Goal: Information Seeking & Learning: Learn about a topic

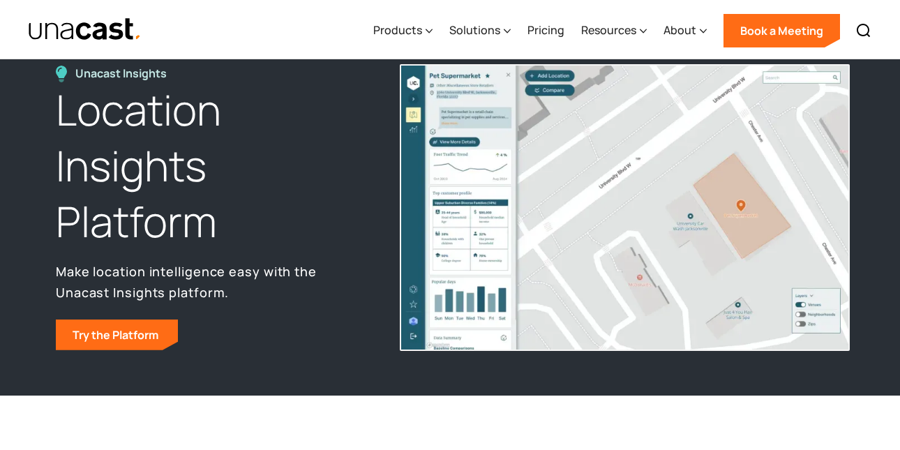
scroll to position [70, 0]
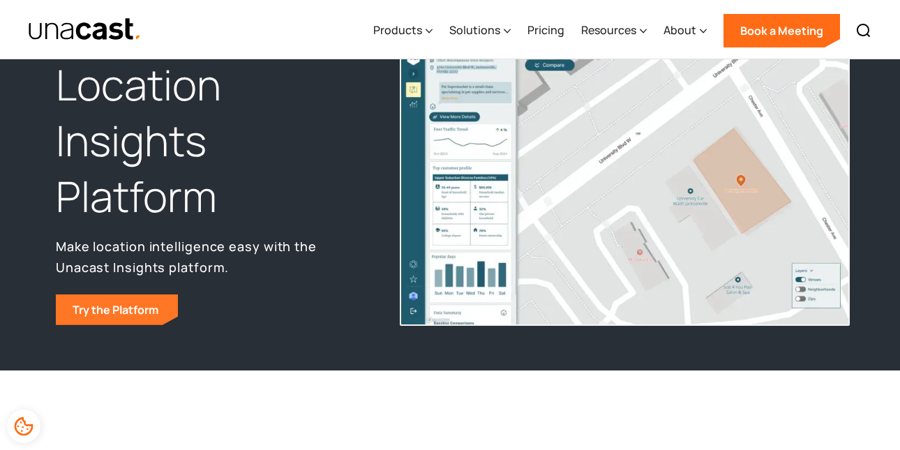
click at [160, 316] on link "Try the Platform" at bounding box center [117, 309] width 122 height 31
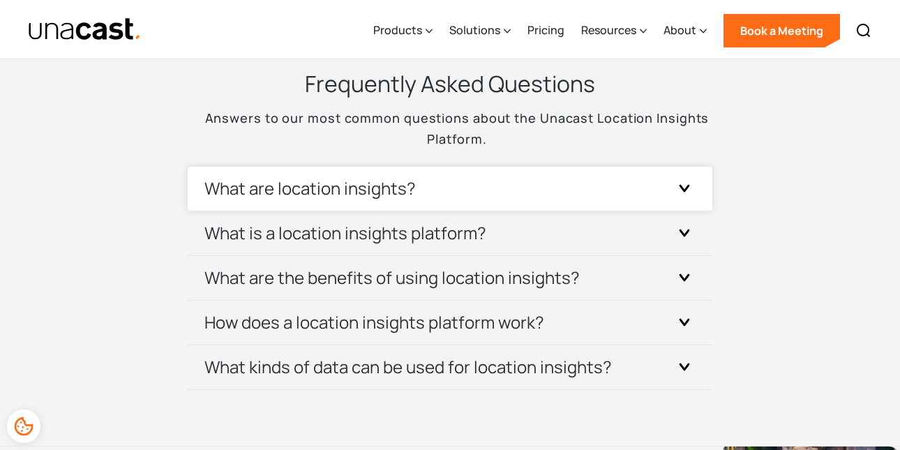
scroll to position [4823, 0]
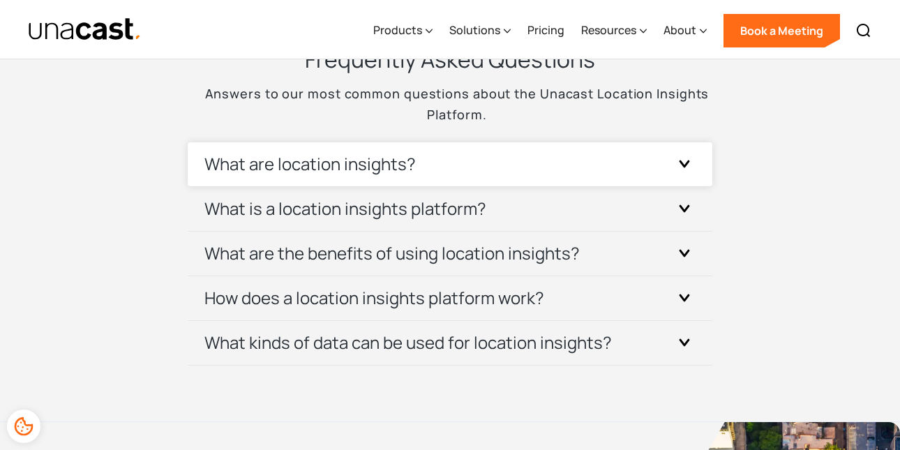
click at [396, 154] on h3 "What are location insights?" at bounding box center [309, 164] width 211 height 22
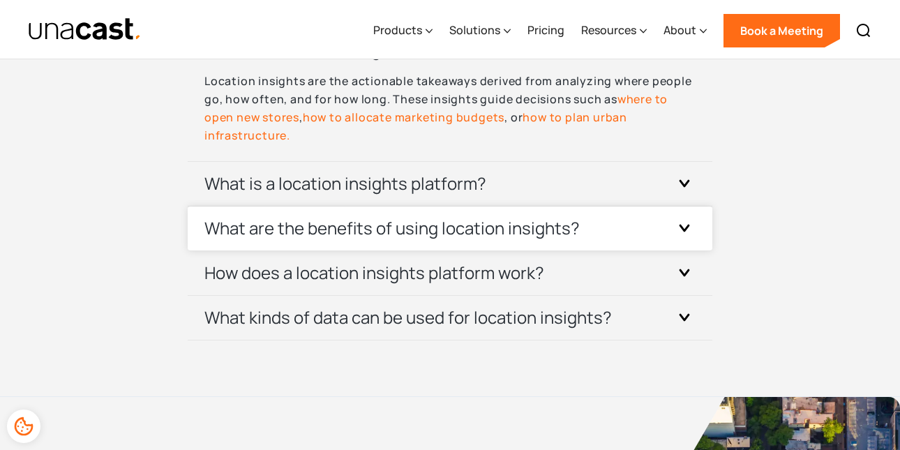
scroll to position [4962, 0]
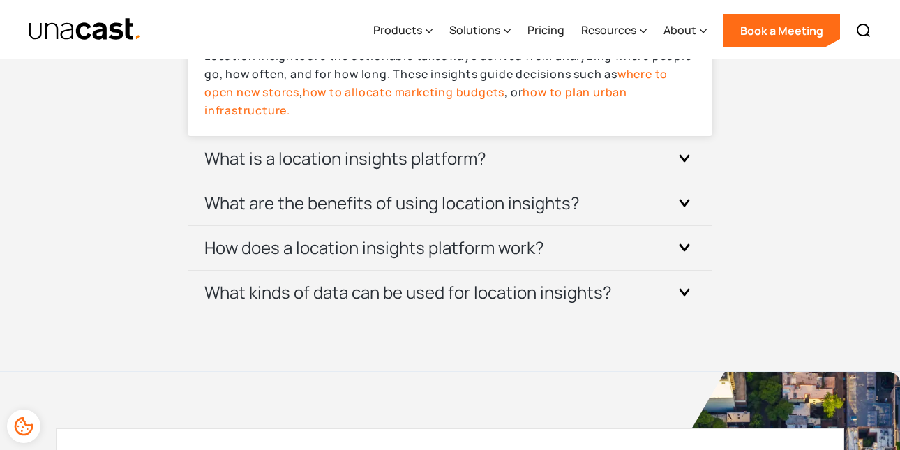
click at [573, 89] on p "Location insights are the actionable takeaways derived from analyzing where peo…" at bounding box center [449, 83] width 491 height 73
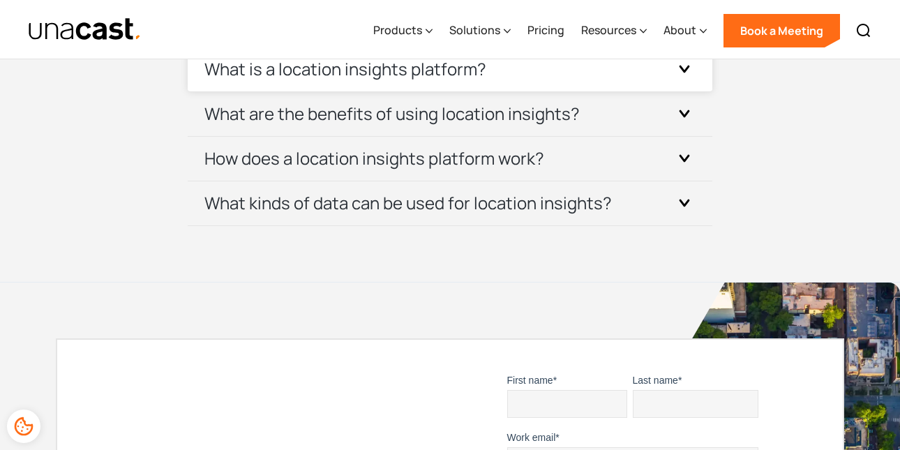
click at [573, 77] on div "What is a location insights platform?" at bounding box center [449, 69] width 491 height 44
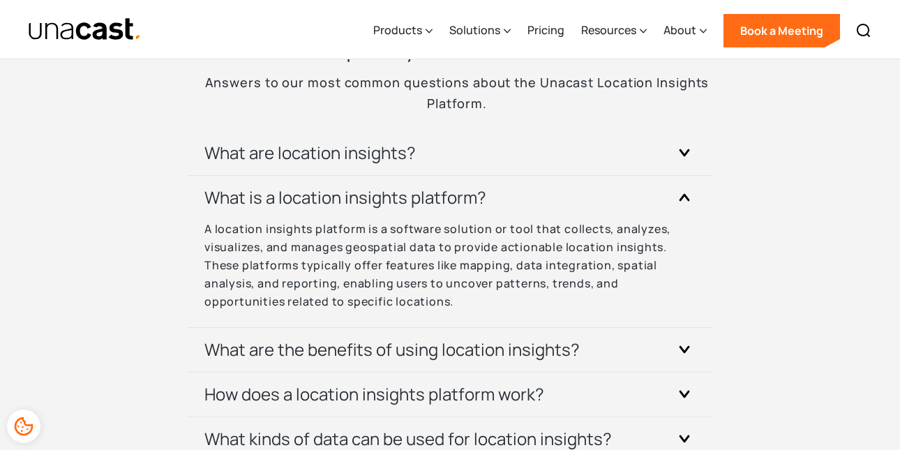
scroll to position [4823, 0]
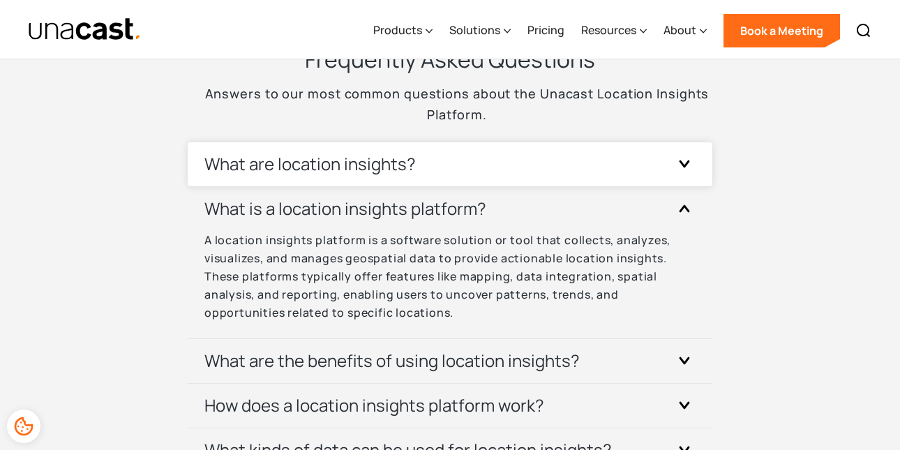
click at [693, 153] on div at bounding box center [684, 164] width 22 height 22
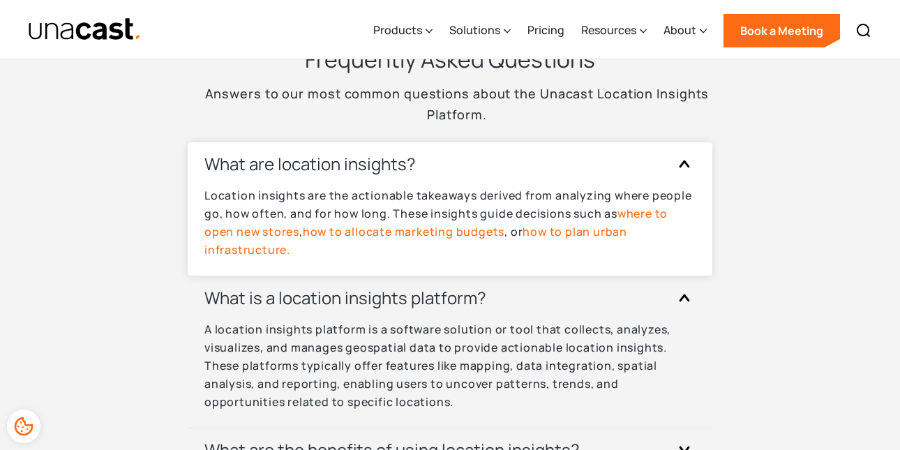
click at [570, 224] on link "how to plan urban infrastructure." at bounding box center [415, 240] width 423 height 33
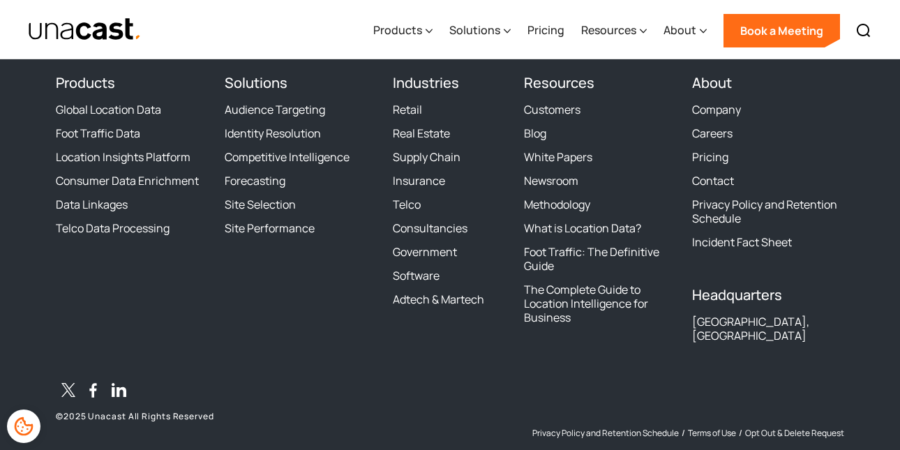
scroll to position [5170, 0]
click at [602, 244] on link "Foot Traffic: The Definitive Guide" at bounding box center [600, 258] width 152 height 28
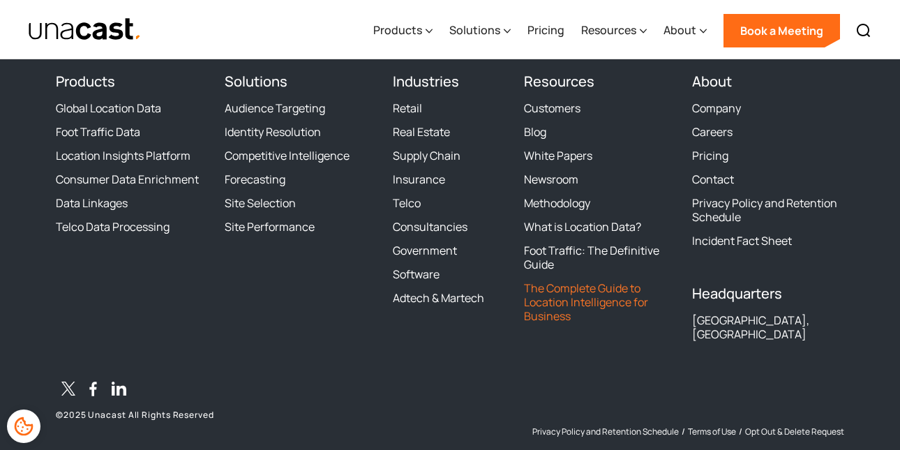
click at [590, 283] on link "The Complete Guide to Location Intelligence for Business" at bounding box center [600, 302] width 152 height 42
